Goal: Information Seeking & Learning: Learn about a topic

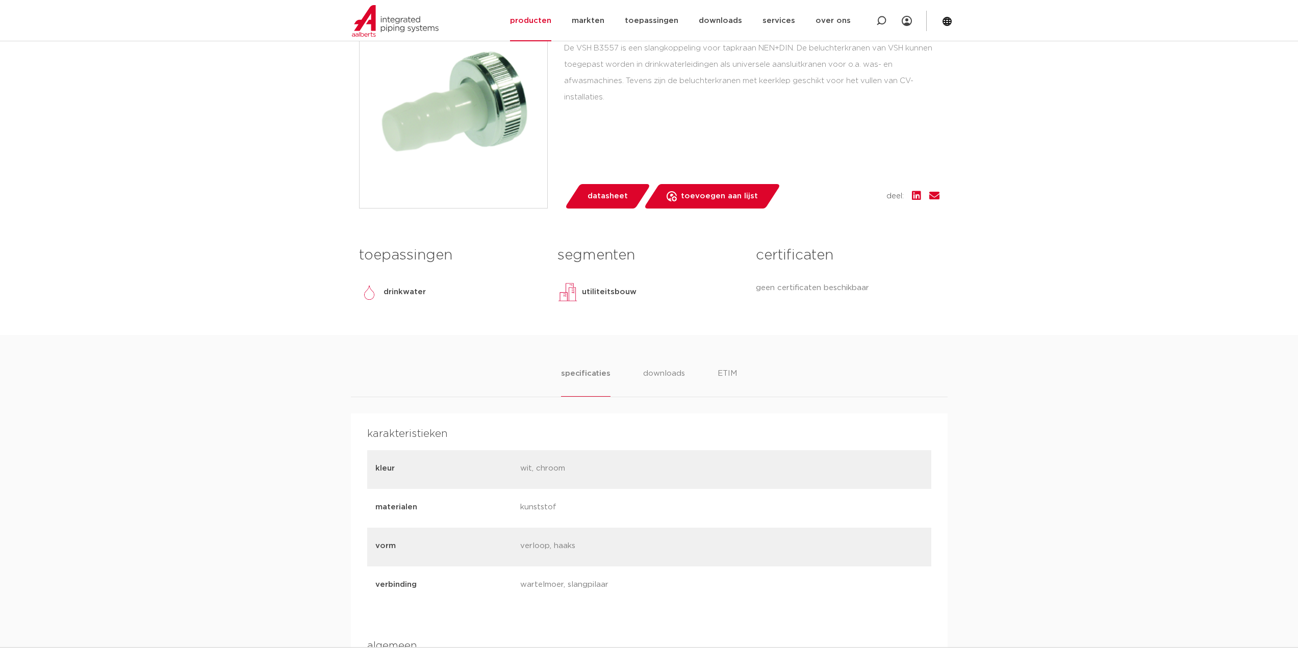
scroll to position [459, 0]
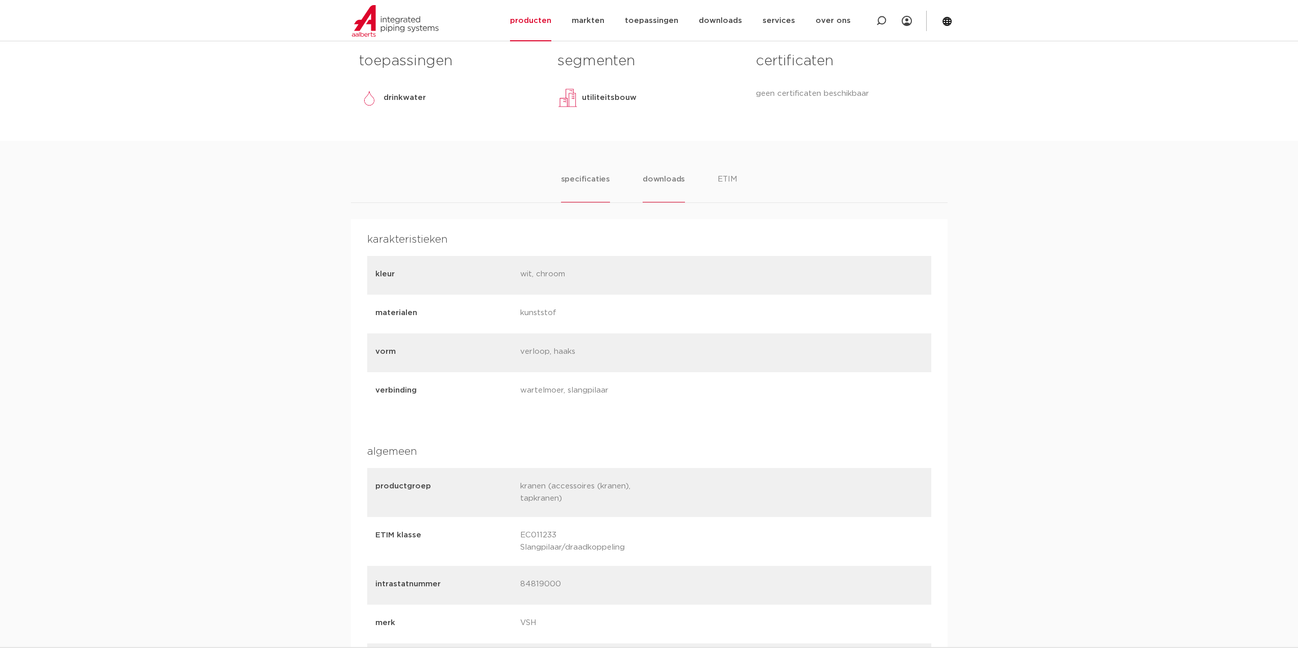
click at [662, 177] on li "downloads" at bounding box center [663, 187] width 42 height 29
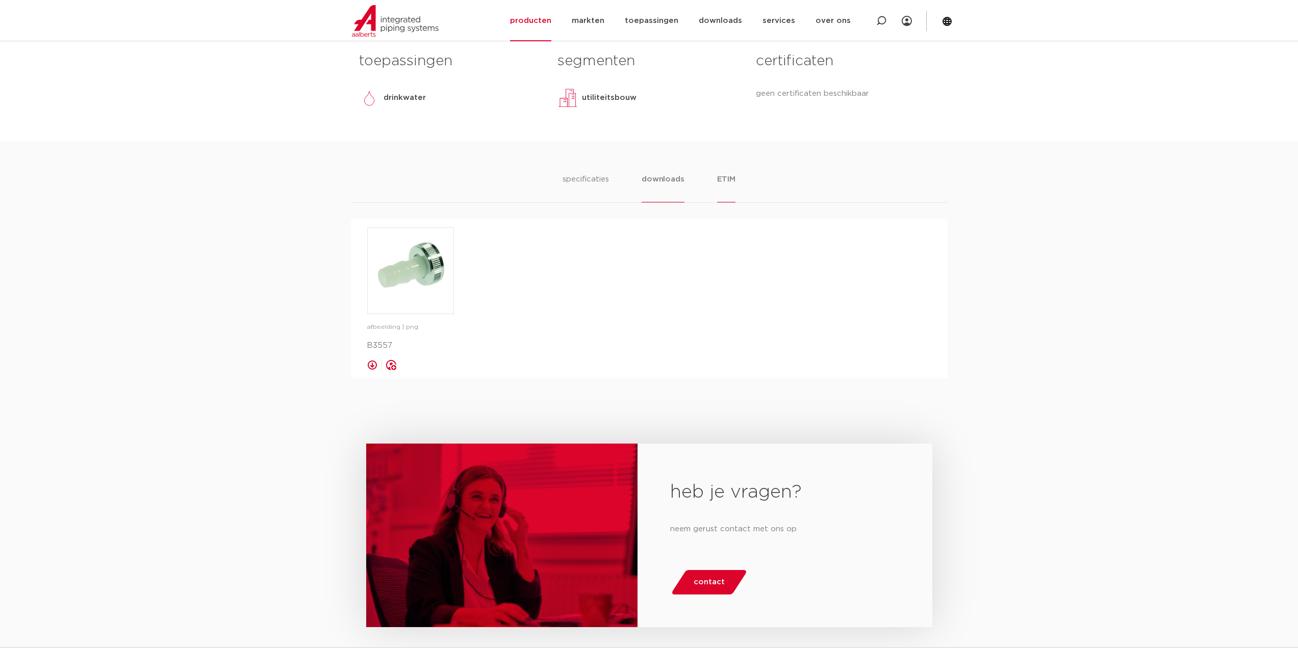
click at [721, 178] on li "ETIM" at bounding box center [726, 187] width 18 height 29
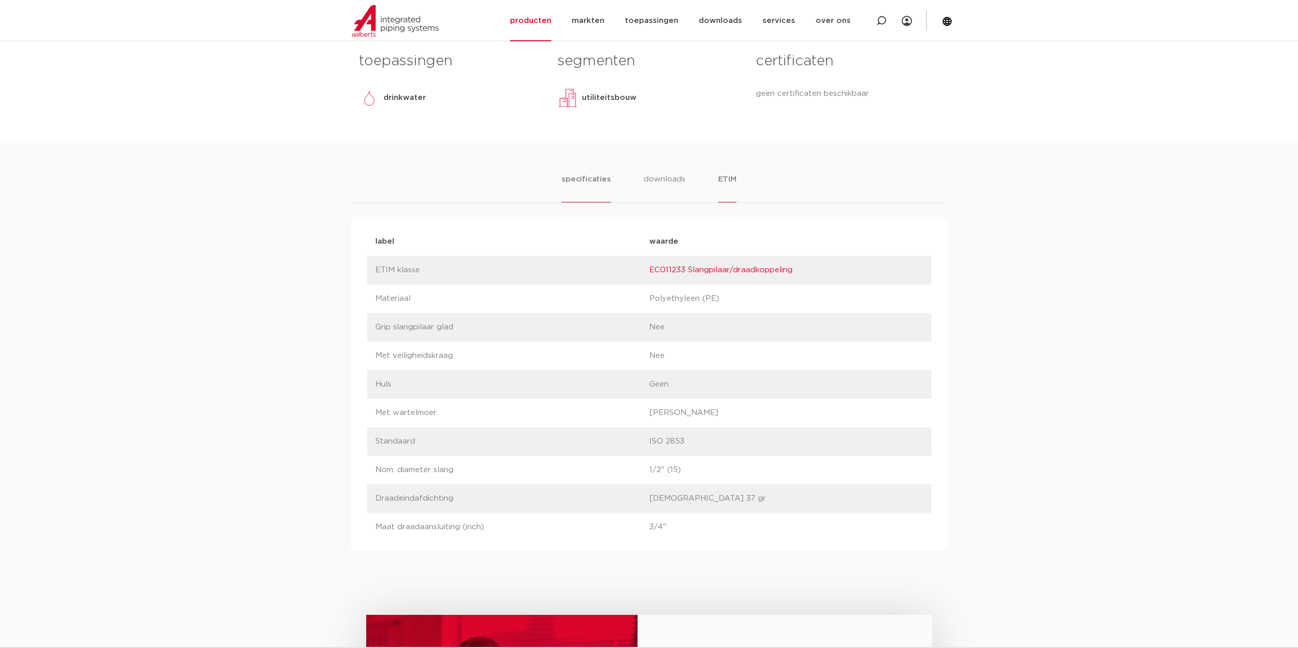
click at [590, 177] on li "specificaties" at bounding box center [585, 187] width 49 height 29
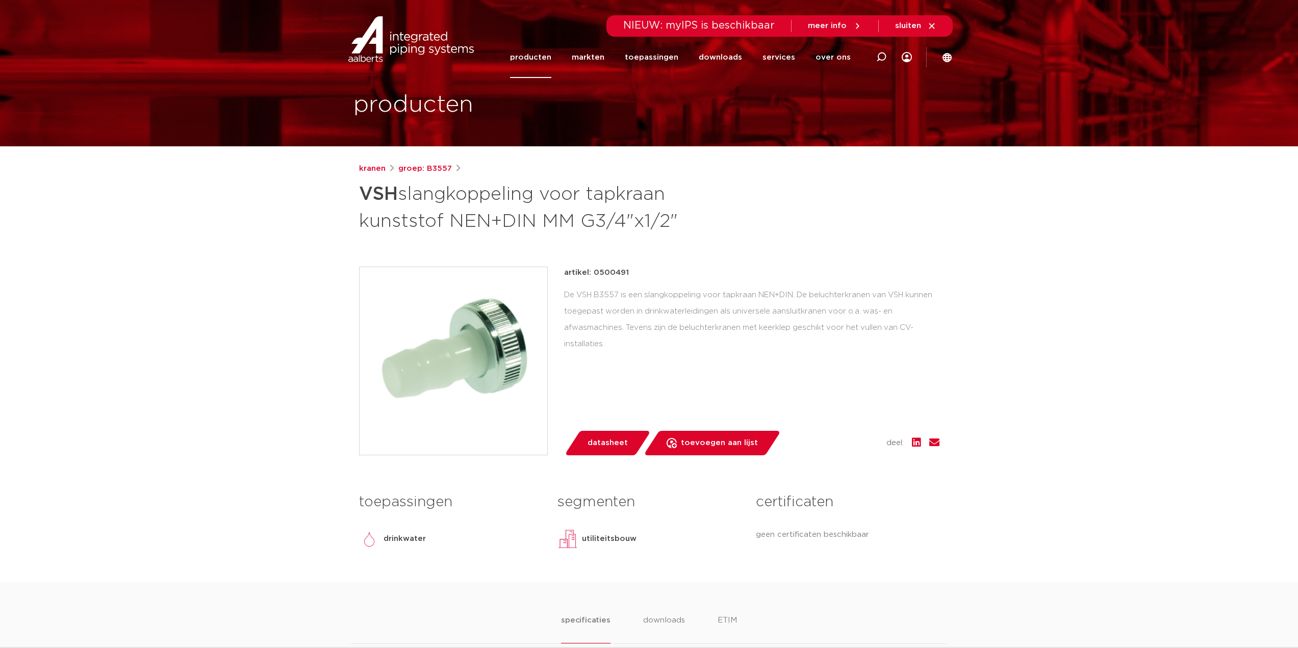
scroll to position [0, 0]
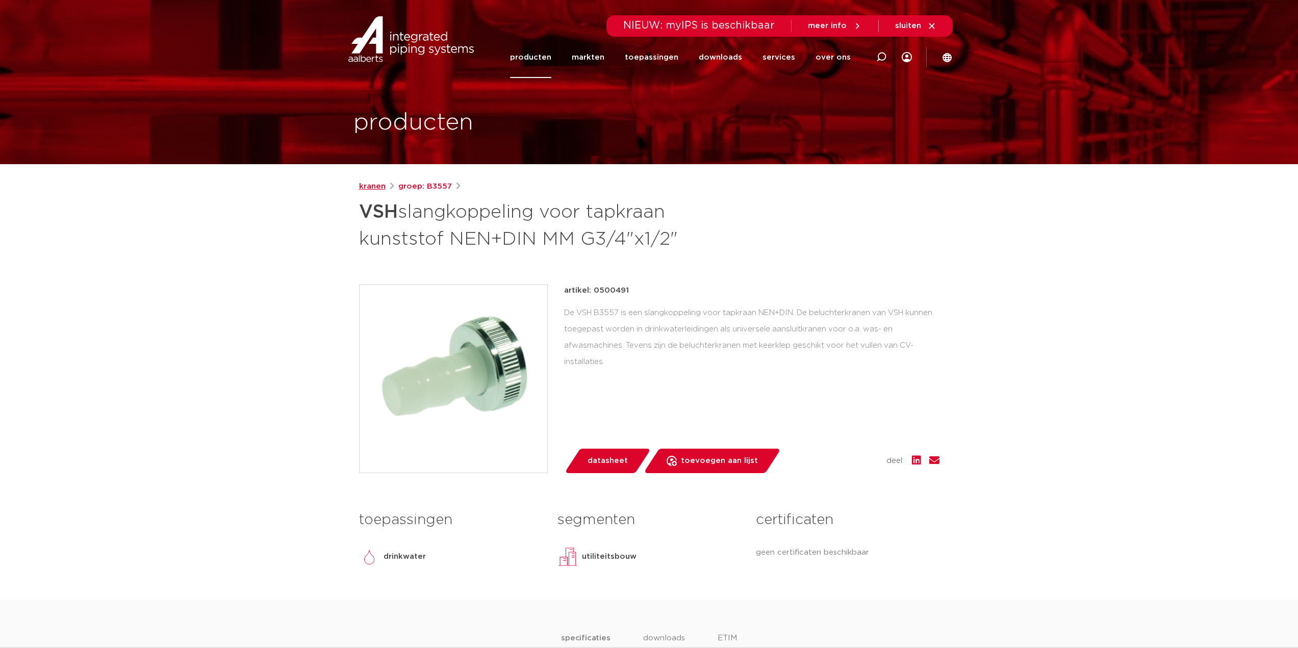
click at [372, 182] on link "kranen" at bounding box center [372, 187] width 27 height 12
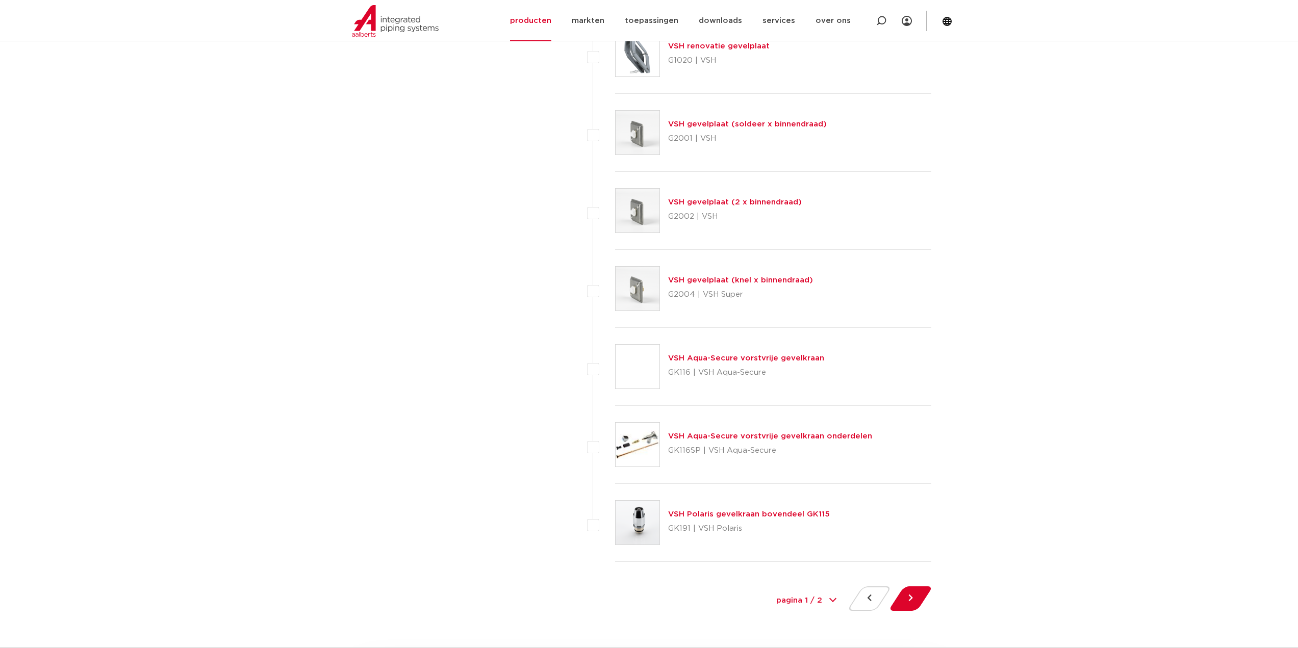
scroll to position [4487, 0]
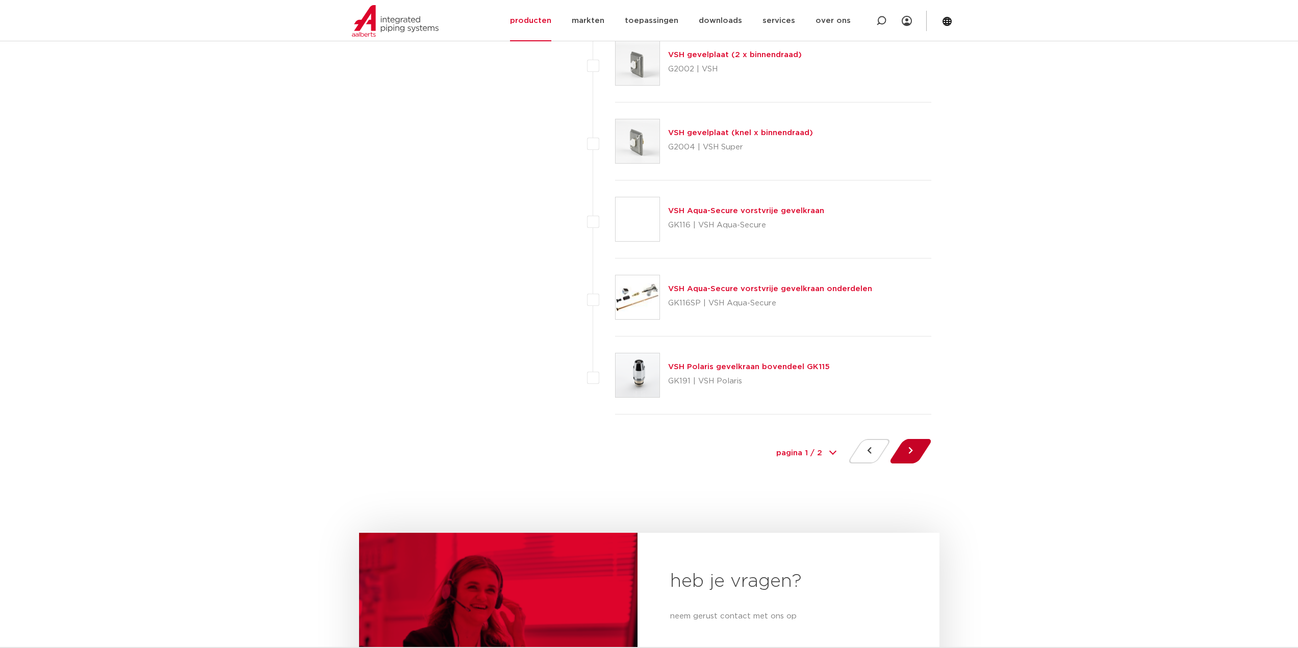
click at [908, 450] on button at bounding box center [910, 451] width 29 height 24
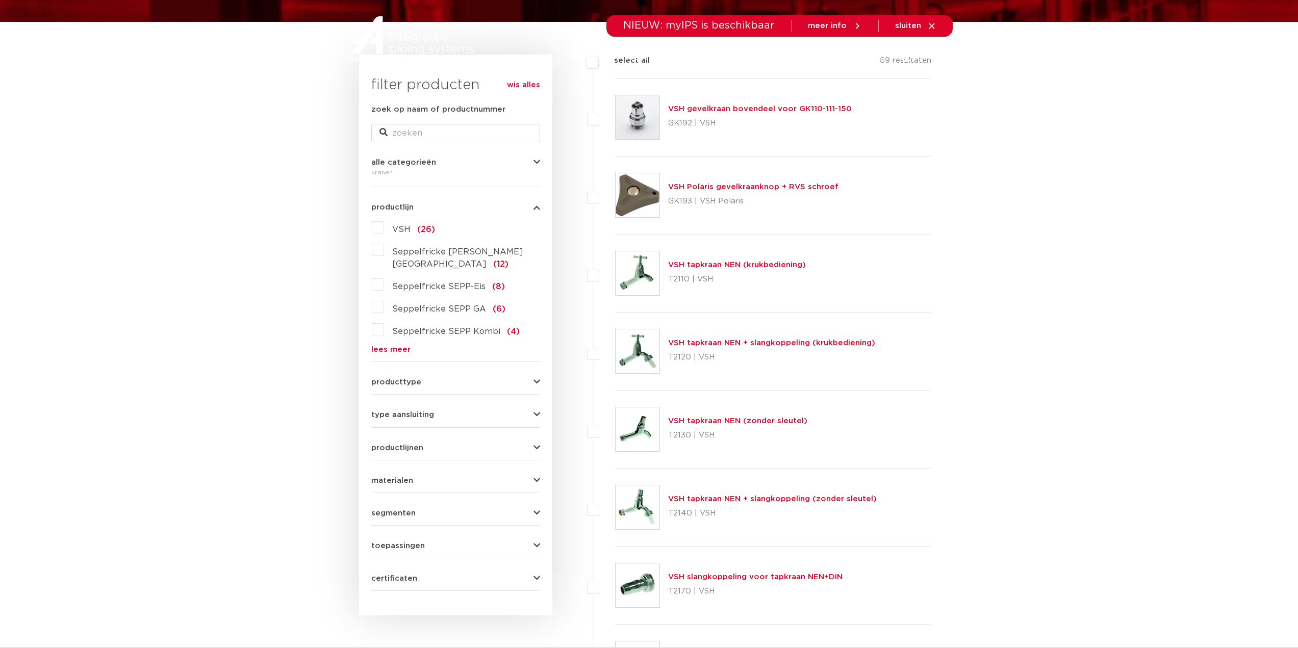
scroll to position [459, 0]
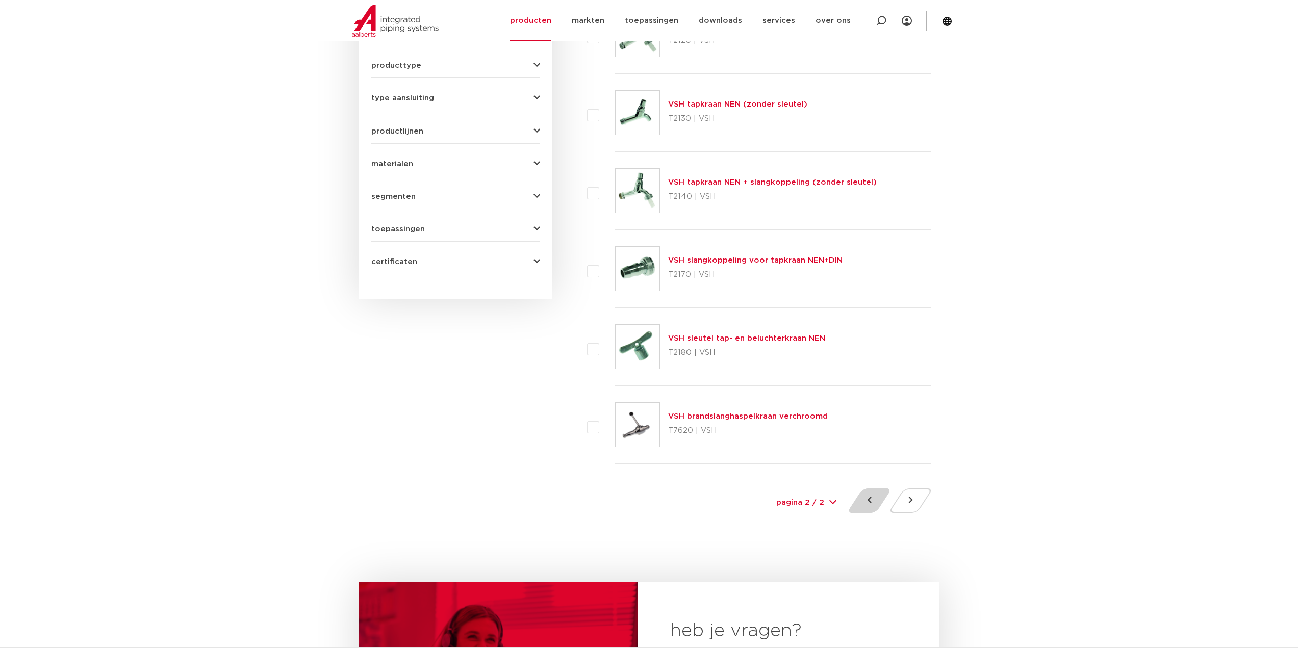
click at [867, 505] on button at bounding box center [869, 500] width 29 height 24
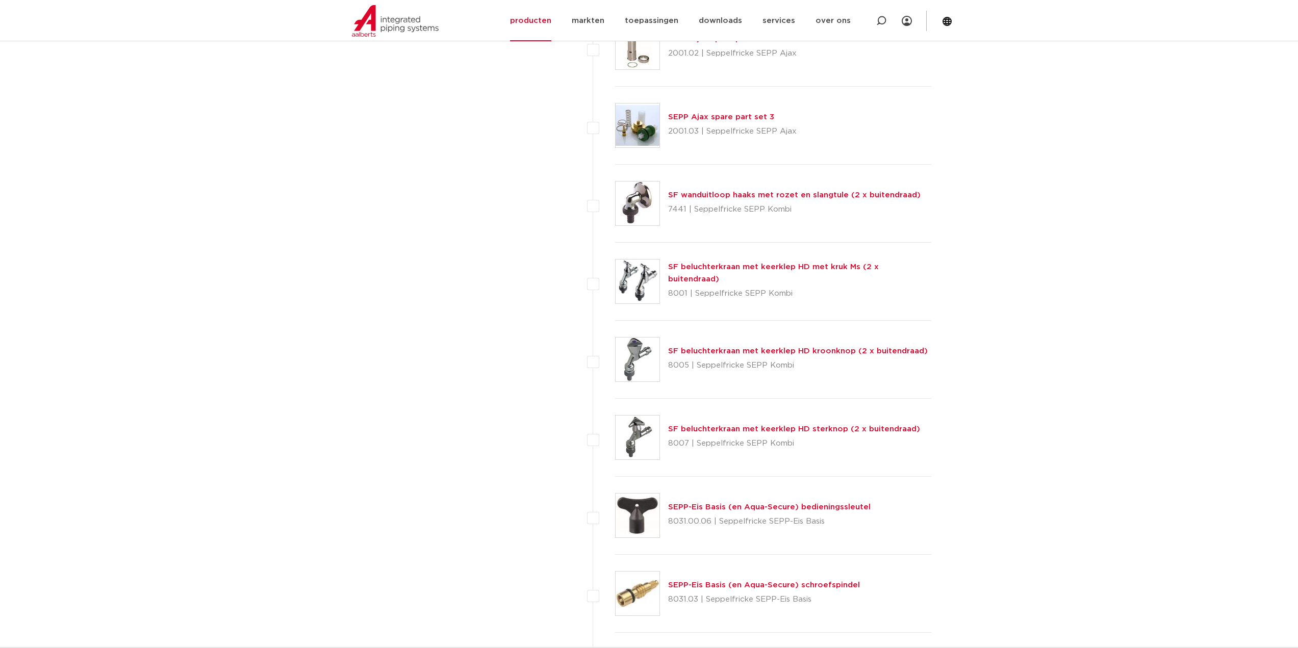
scroll to position [1224, 0]
click at [684, 193] on div "SF wanduitloop haaks met rozet en slangtule (2 x buitendraad) 7441 | Seppelfric…" at bounding box center [794, 206] width 252 height 29
click at [677, 198] on link "SF wanduitloop haaks met rozet en slangtule (2 x buitendraad)" at bounding box center [794, 198] width 252 height 8
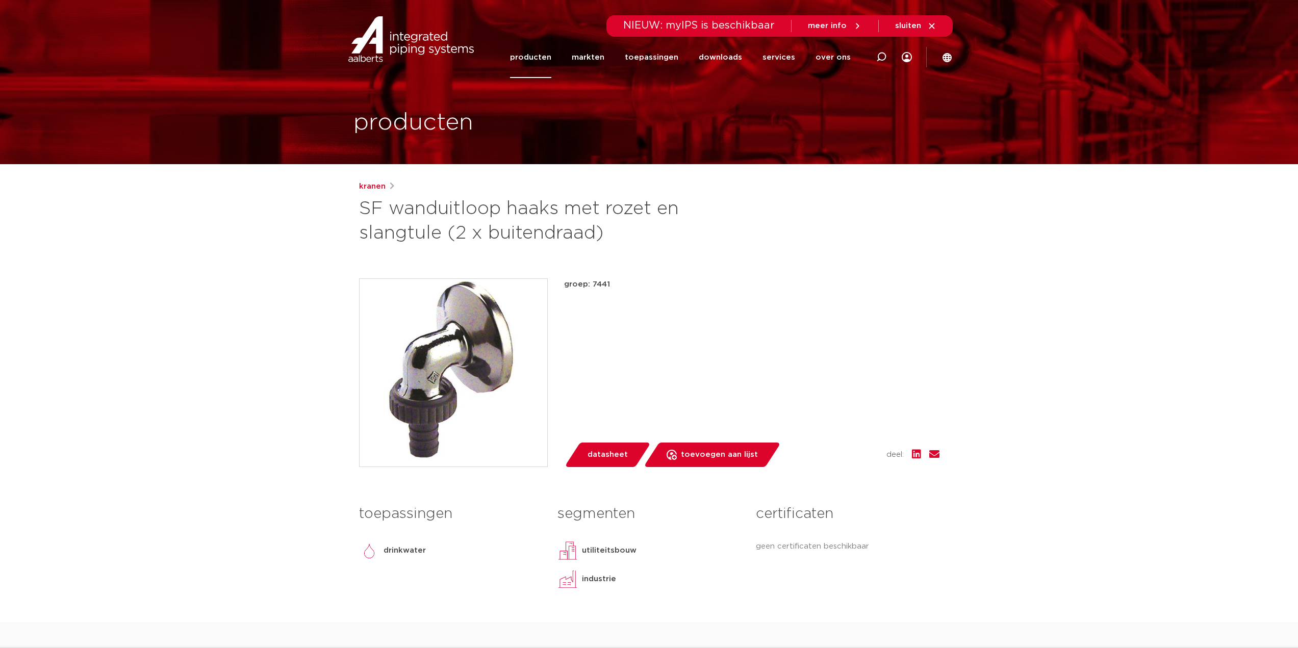
drag, startPoint x: 614, startPoint y: 282, endPoint x: 592, endPoint y: 283, distance: 21.9
click at [592, 283] on p "groep: 7441" at bounding box center [751, 284] width 375 height 12
copy p "7441"
